Goal: Contribute content

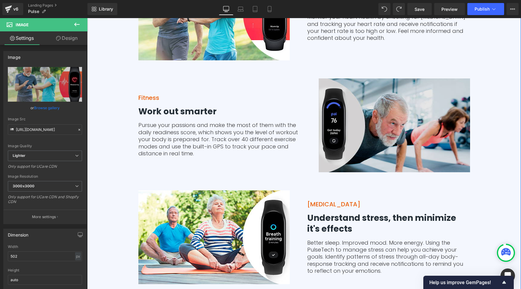
click at [391, 124] on div "Image" at bounding box center [388, 125] width 163 height 94
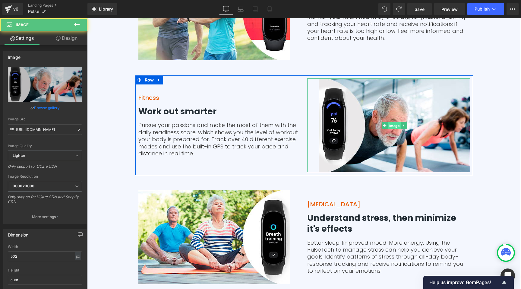
click at [391, 125] on span "Image" at bounding box center [393, 125] width 13 height 7
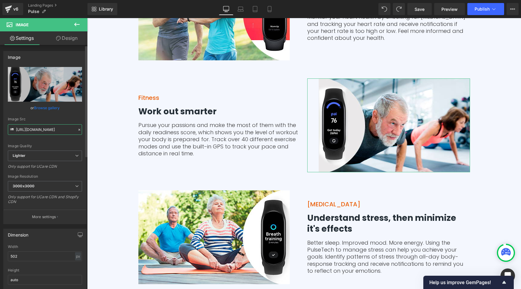
click at [37, 131] on input "[URL][DOMAIN_NAME]" at bounding box center [45, 129] width 74 height 11
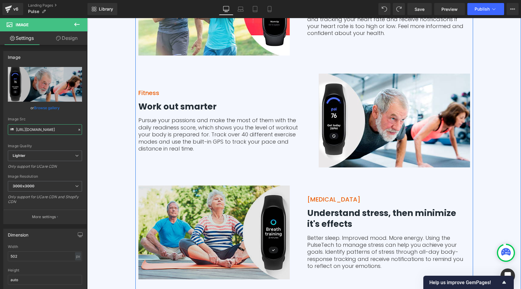
scroll to position [1447, 0]
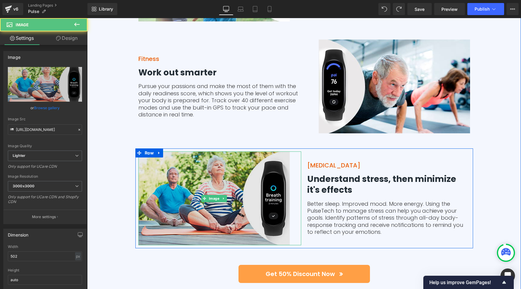
click at [203, 196] on div "Image" at bounding box center [219, 198] width 163 height 94
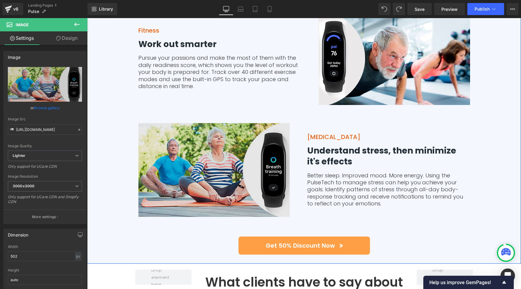
scroll to position [1478, 0]
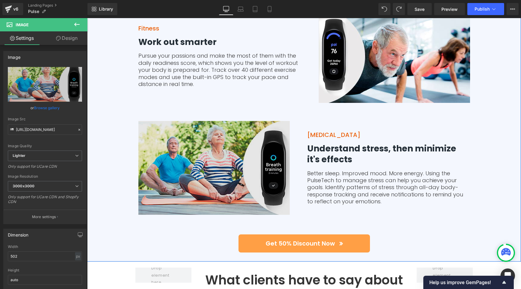
click at [217, 165] on div "Image" at bounding box center [219, 168] width 163 height 94
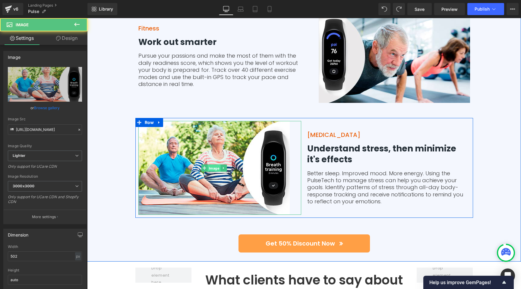
click at [214, 168] on span "Image" at bounding box center [213, 168] width 13 height 7
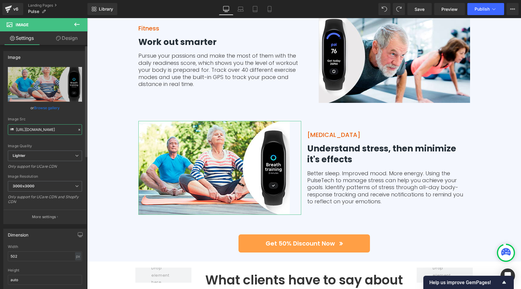
click at [40, 130] on input "[URL][DOMAIN_NAME]" at bounding box center [45, 129] width 74 height 11
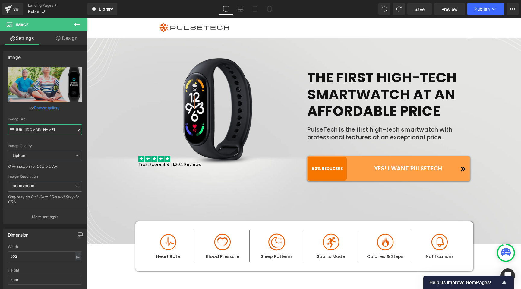
scroll to position [40, 0]
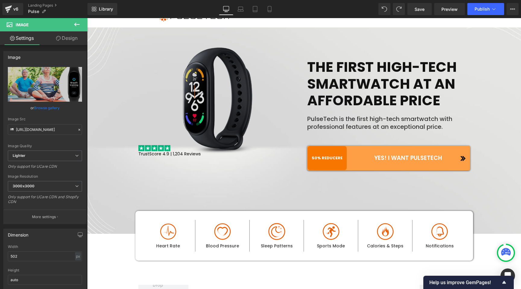
click at [219, 95] on img at bounding box center [219, 101] width 163 height 108
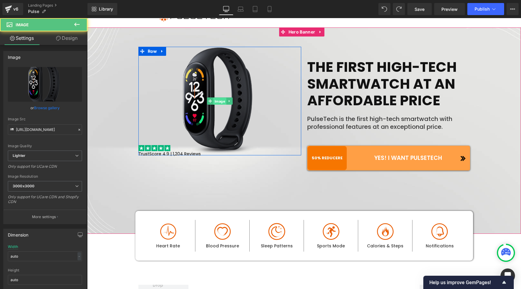
click at [216, 99] on span "Image" at bounding box center [219, 101] width 13 height 7
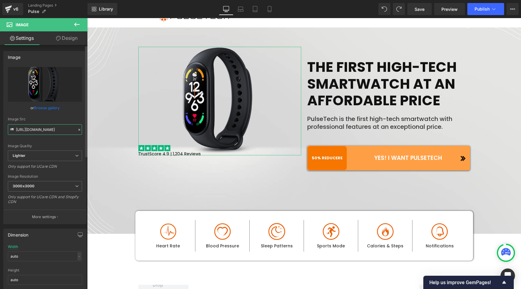
click at [48, 128] on input "[URL][DOMAIN_NAME]" at bounding box center [45, 129] width 74 height 11
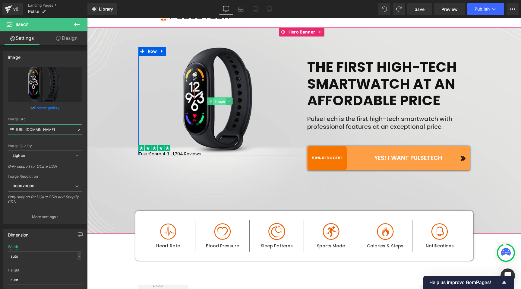
click at [219, 101] on span "Image" at bounding box center [219, 101] width 13 height 7
click at [218, 101] on span "Image" at bounding box center [219, 100] width 13 height 7
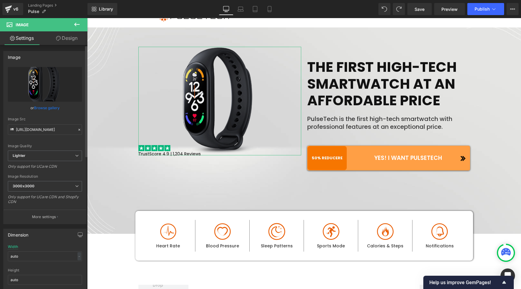
click at [48, 108] on link "Browse gallery" at bounding box center [47, 107] width 26 height 11
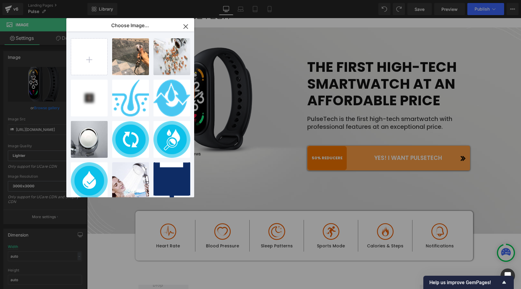
click at [184, 26] on icon "button" at bounding box center [186, 27] width 10 height 10
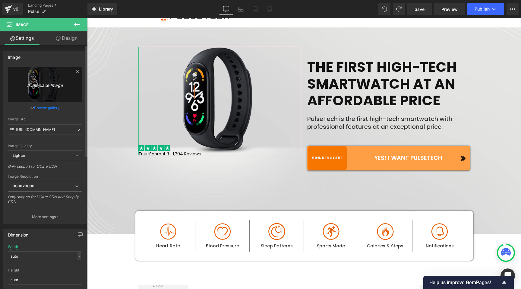
click at [51, 85] on icon "Replace Image" at bounding box center [45, 84] width 48 height 8
type input "C:\fakepath\Montre connectée avec affichage coloré.png"
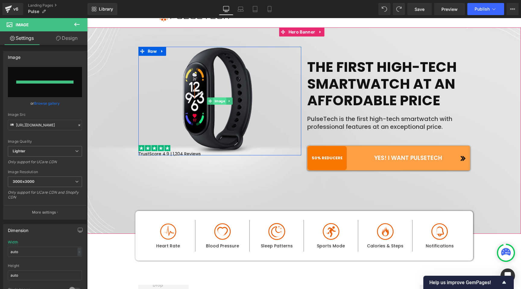
type input "[URL][DOMAIN_NAME]"
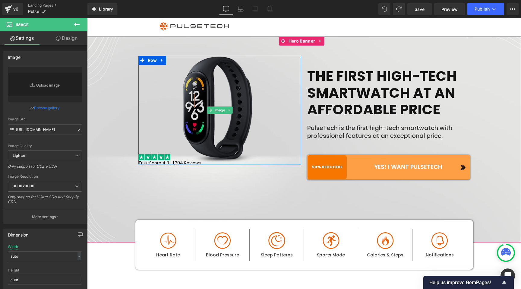
scroll to position [0, 0]
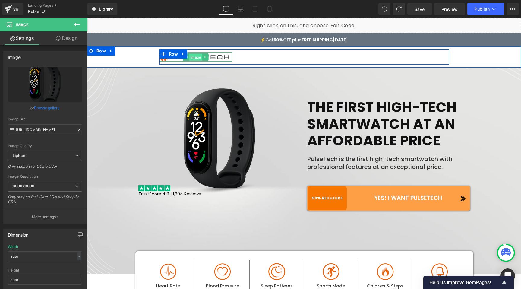
click at [196, 57] on span "Image" at bounding box center [195, 57] width 13 height 7
click at [190, 57] on span "Image" at bounding box center [195, 57] width 13 height 7
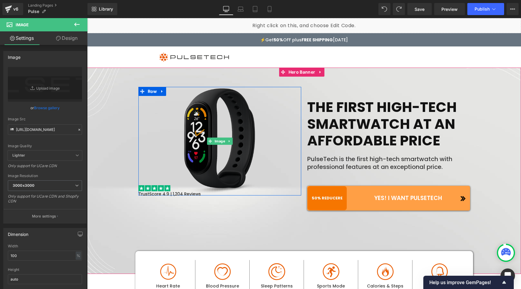
click at [207, 129] on img at bounding box center [219, 141] width 163 height 108
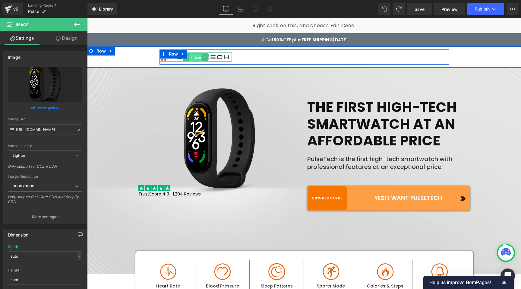
click at [193, 58] on span "Image" at bounding box center [195, 57] width 13 height 7
click at [87, 18] on div at bounding box center [87, 18] width 0 height 0
click at [189, 57] on span "Image" at bounding box center [195, 56] width 13 height 7
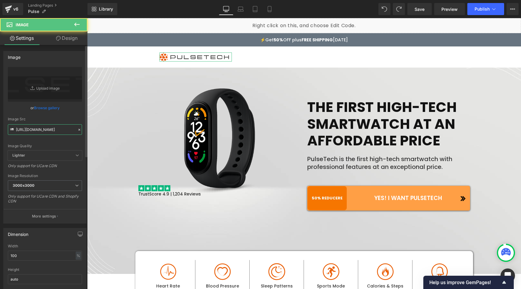
click at [47, 127] on input "[URL][DOMAIN_NAME]" at bounding box center [45, 129] width 74 height 11
